Goal: Task Accomplishment & Management: Manage account settings

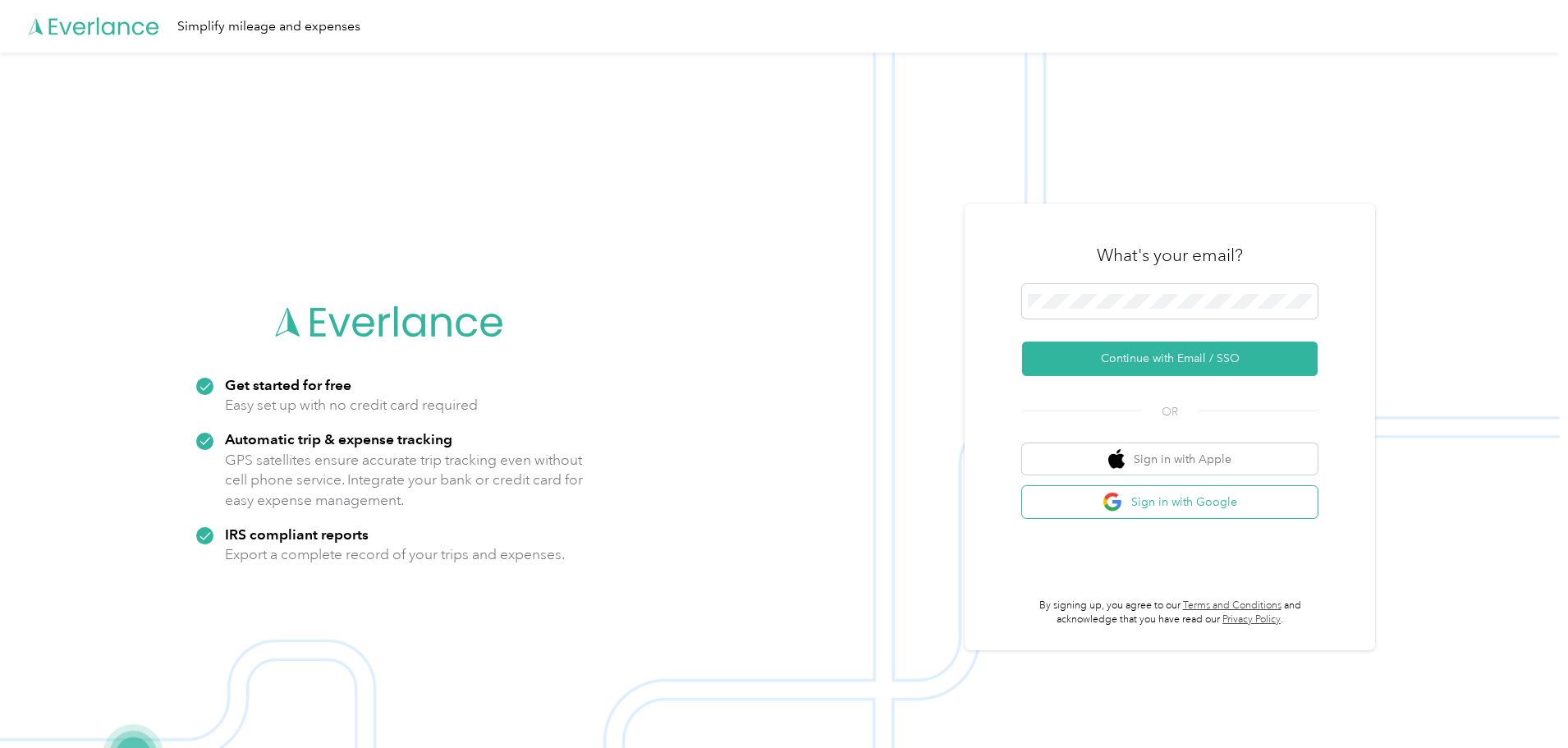
click at [1142, 503] on button "Sign in with Google" at bounding box center [1169, 502] width 296 height 32
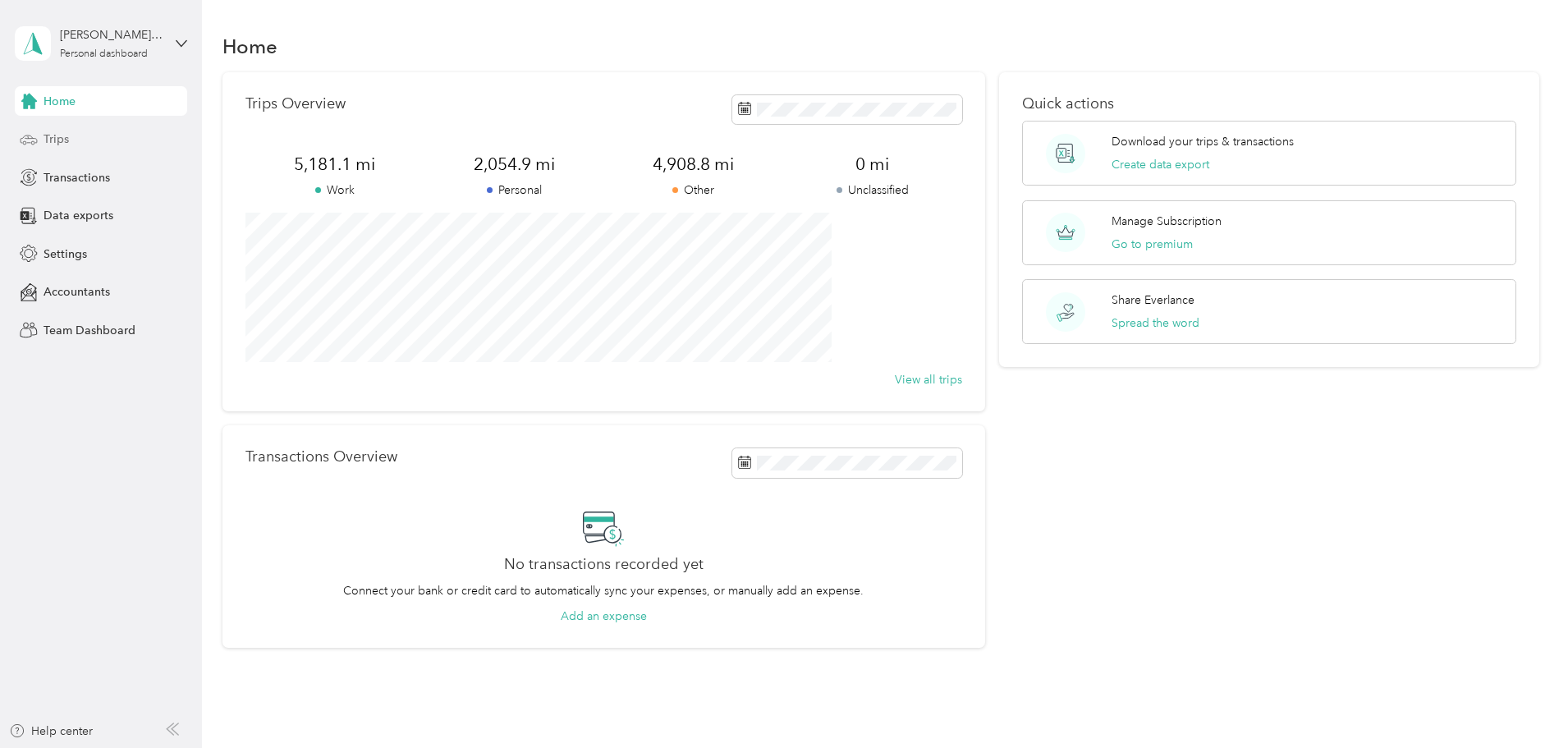
click at [57, 142] on span "Trips" at bounding box center [56, 140] width 25 height 17
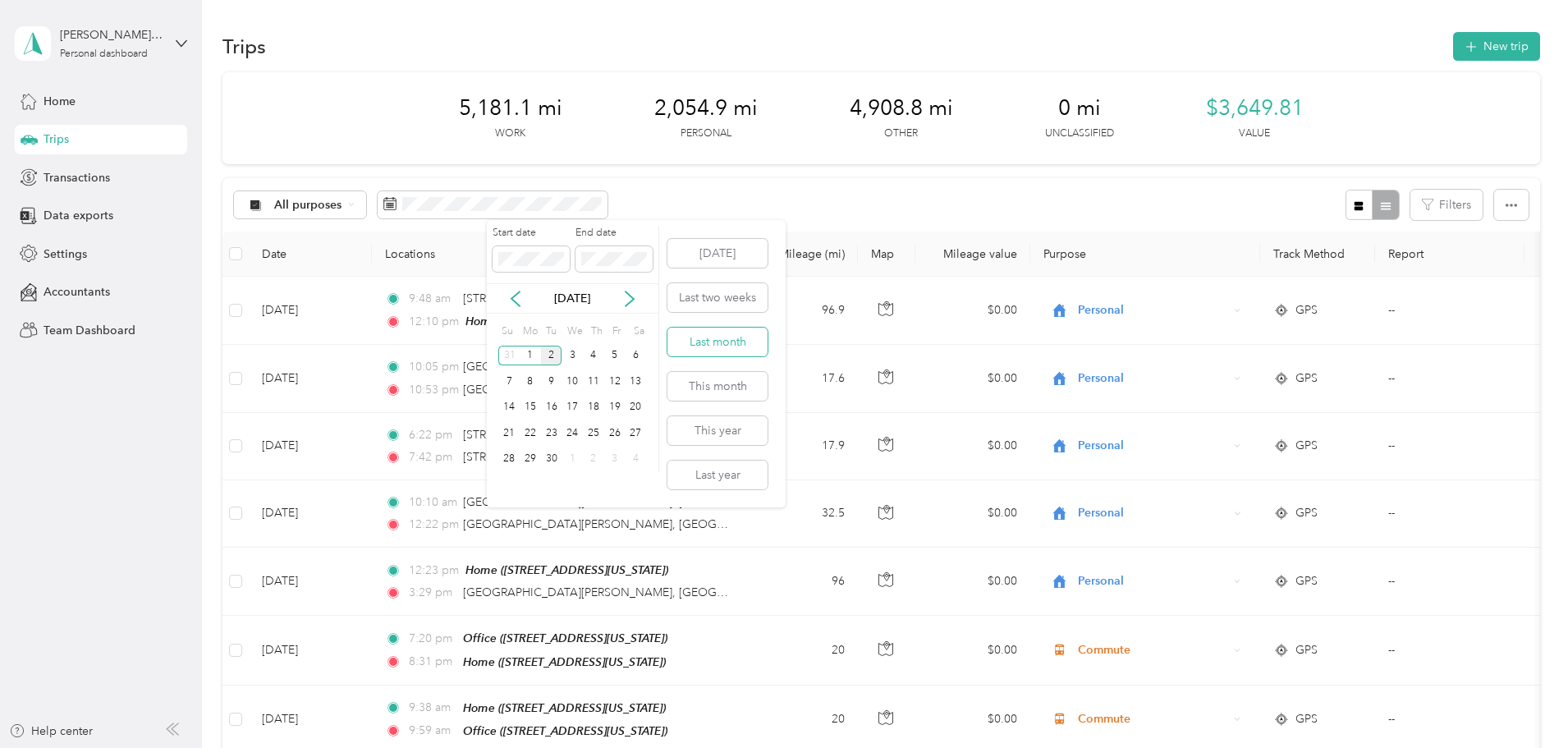
click at [693, 343] on button "Last month" at bounding box center [718, 342] width 100 height 29
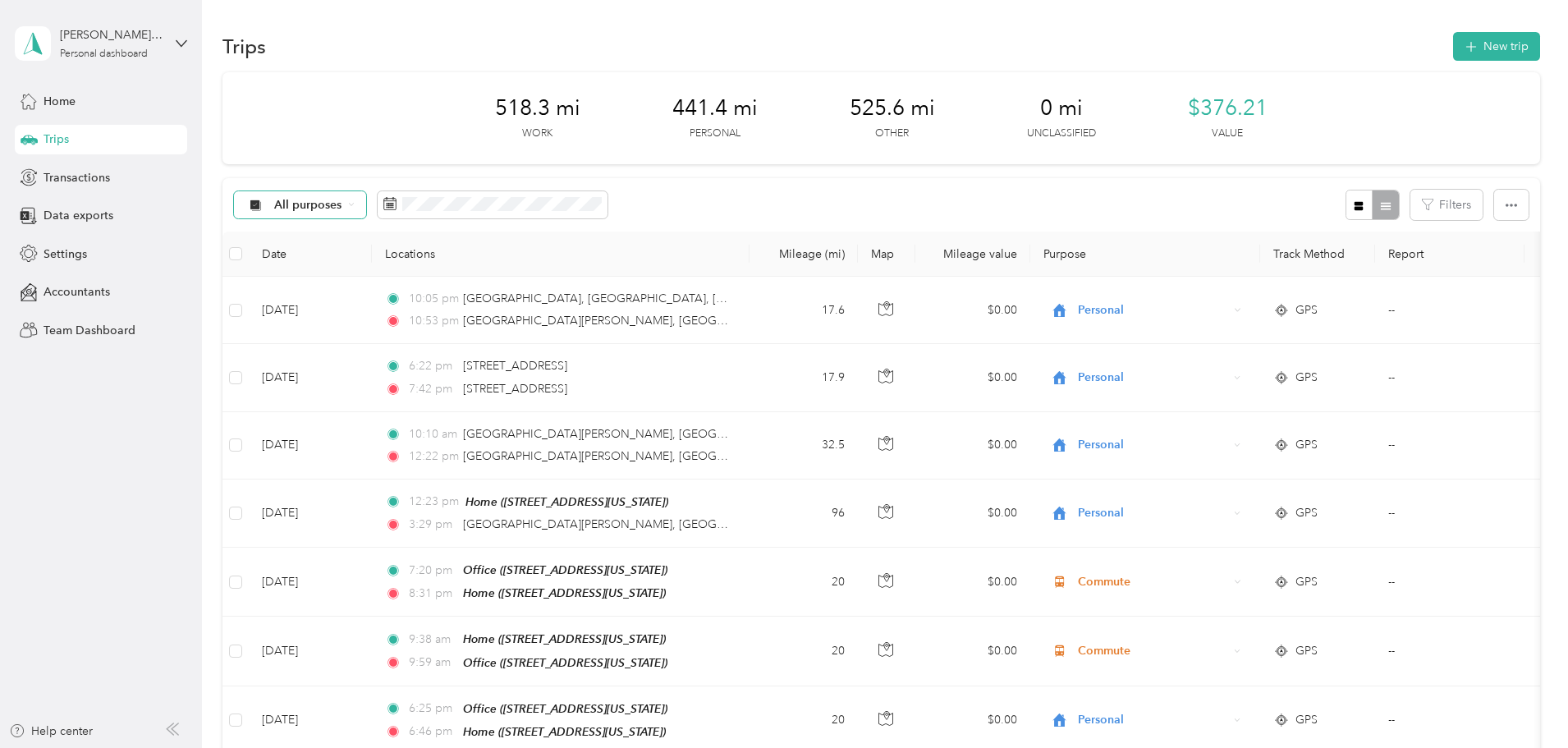
click at [343, 203] on span "All purposes" at bounding box center [308, 205] width 68 height 12
click at [343, 206] on span "All purposes" at bounding box center [308, 205] width 68 height 12
click at [367, 402] on icon at bounding box center [366, 399] width 13 height 12
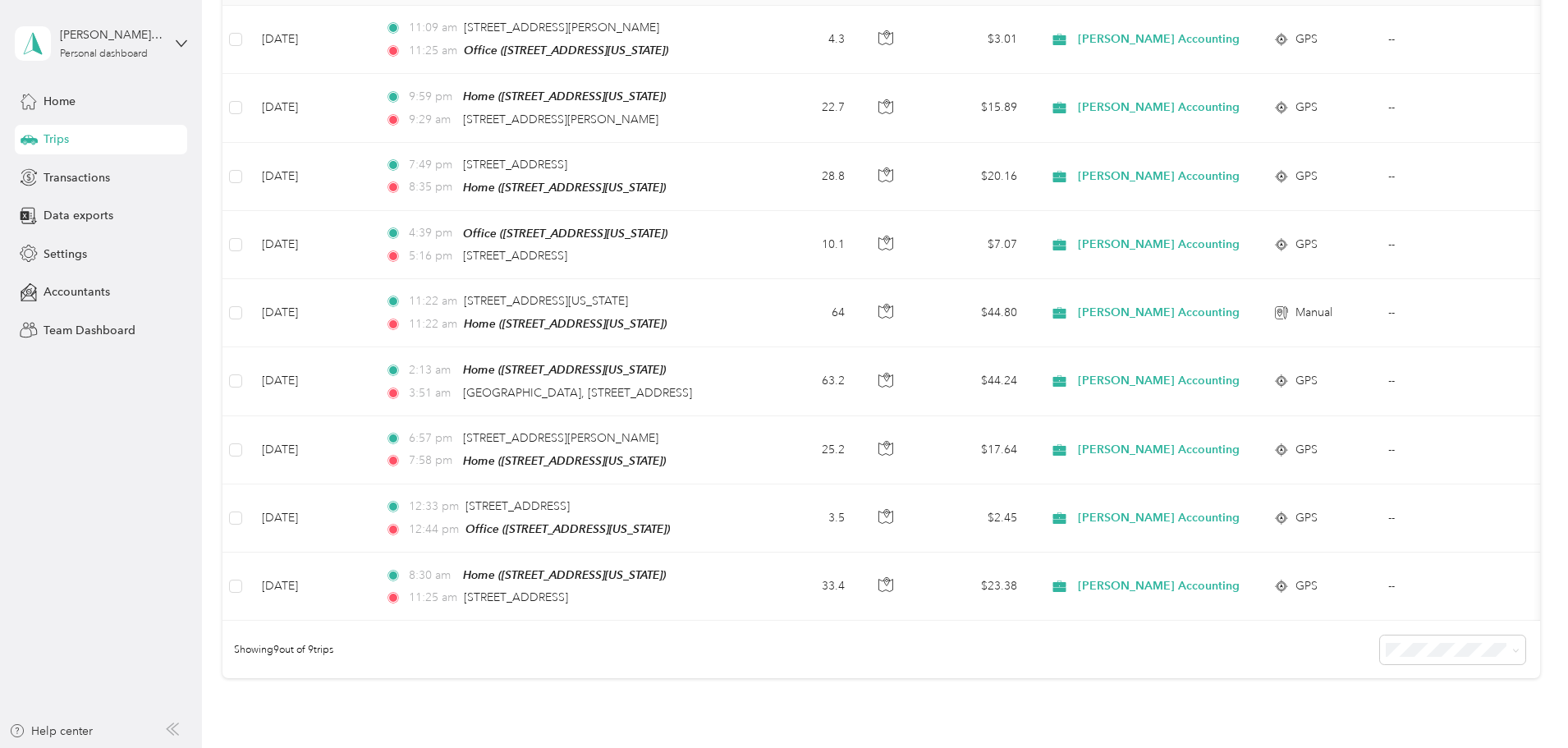
scroll to position [433, 0]
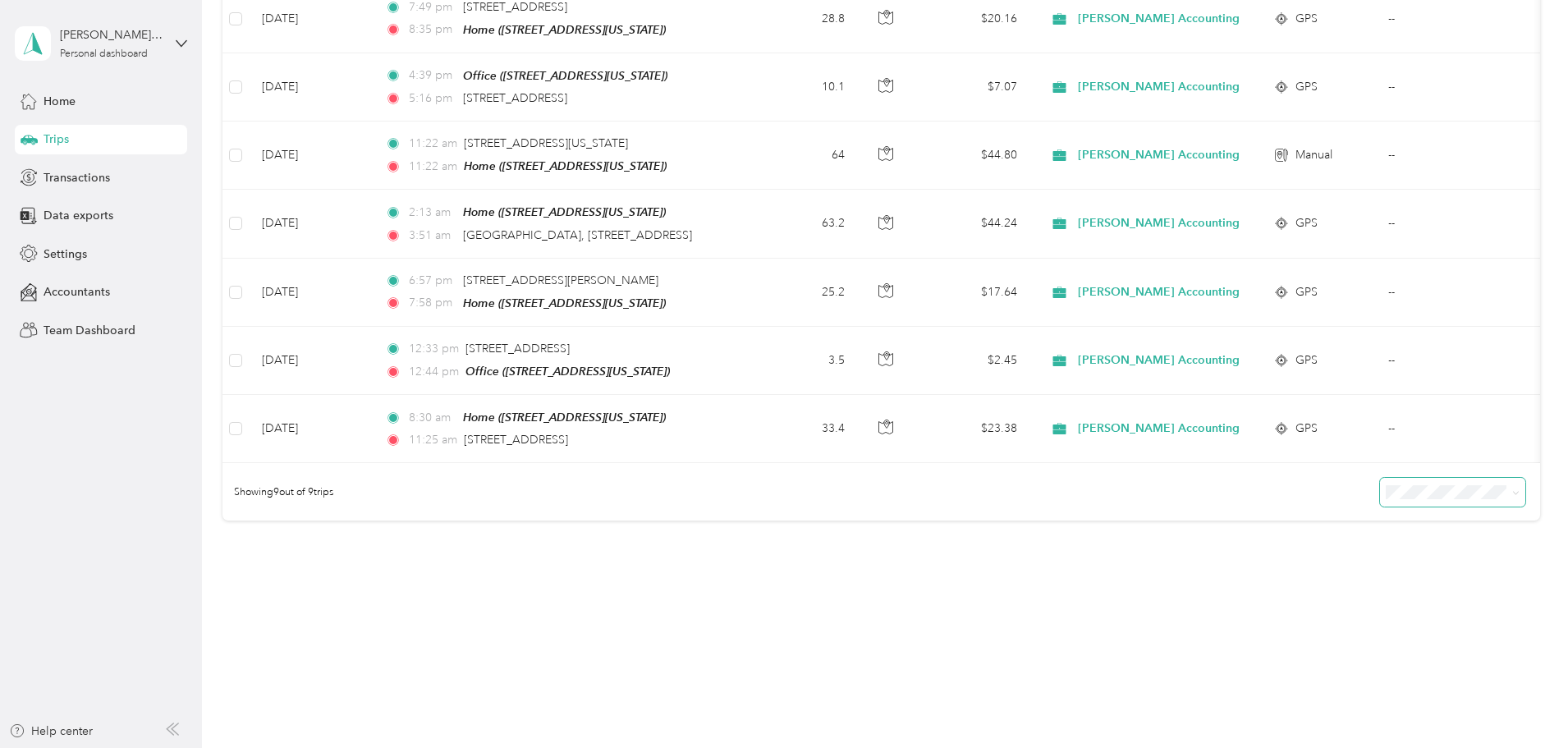
click at [1512, 499] on span at bounding box center [1516, 492] width 8 height 13
click at [1512, 492] on icon at bounding box center [1516, 493] width 8 height 8
click at [1343, 576] on span "100 per load" at bounding box center [1312, 580] width 67 height 13
